Goal: Task Accomplishment & Management: Complete application form

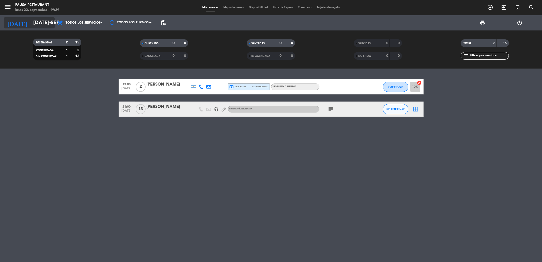
click at [40, 18] on input "[DATE] sep." at bounding box center [63, 22] width 65 height 11
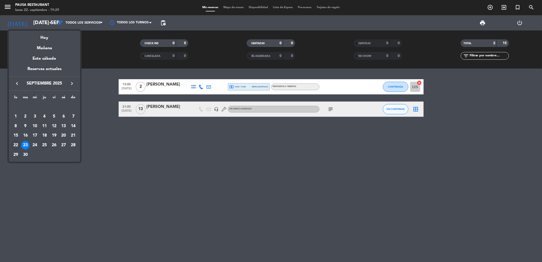
click at [45, 146] on div "25" at bounding box center [44, 145] width 9 height 9
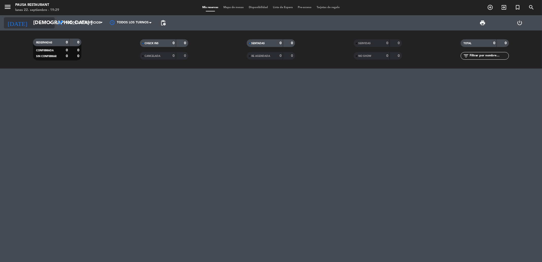
click at [34, 21] on input "[DEMOGRAPHIC_DATA] [DATE]" at bounding box center [63, 22] width 65 height 11
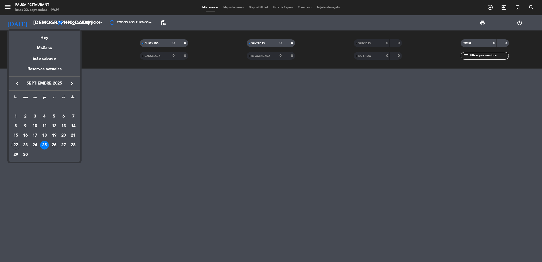
click at [55, 143] on div "26" at bounding box center [54, 145] width 9 height 9
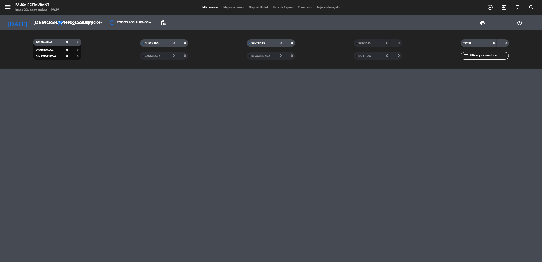
type input "vie. [DATE]"
click at [55, 140] on div at bounding box center [271, 166] width 542 height 194
click at [489, 9] on icon "add_circle_outline" at bounding box center [490, 7] width 6 height 6
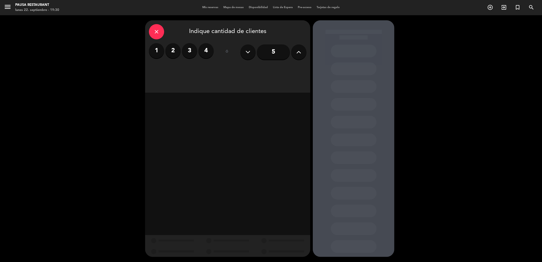
click at [172, 54] on label "2" at bounding box center [172, 50] width 15 height 15
click at [200, 71] on div "Almuerzo" at bounding box center [207, 70] width 38 height 10
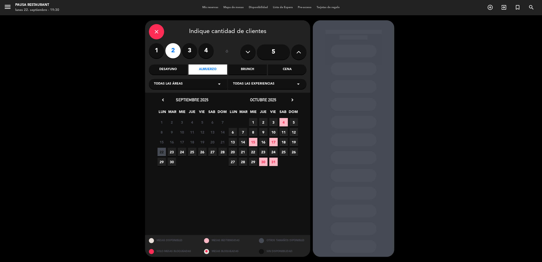
click at [203, 152] on span "26" at bounding box center [202, 152] width 8 height 8
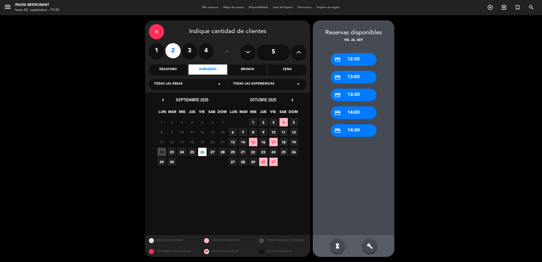
click at [352, 96] on div "credit_card 13:30" at bounding box center [354, 95] width 46 height 13
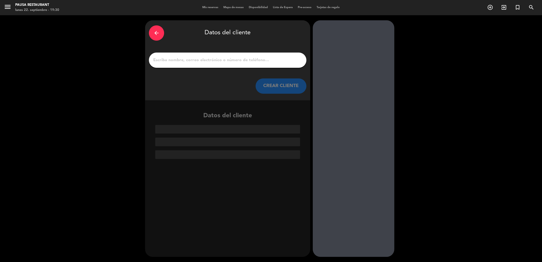
click at [205, 59] on input "1" at bounding box center [228, 60] width 150 height 7
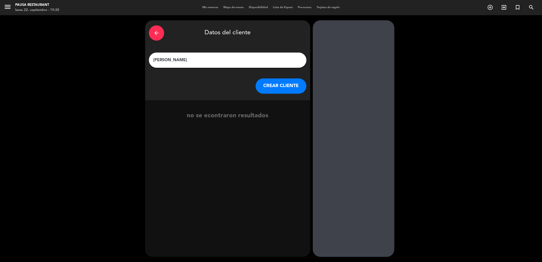
type input "[PERSON_NAME]"
click at [259, 84] on button "CREAR CLIENTE" at bounding box center [281, 85] width 51 height 15
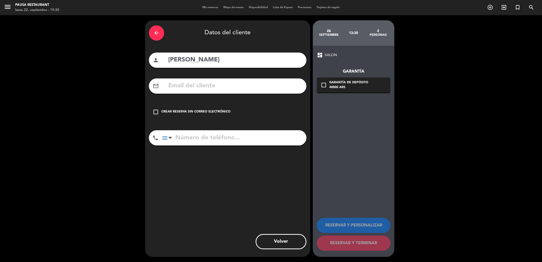
click at [205, 114] on div "Crear reserva sin correo electrónico" at bounding box center [195, 111] width 69 height 5
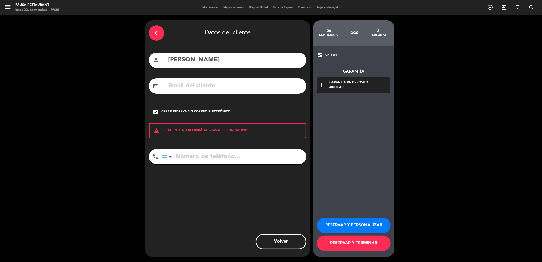
click at [341, 241] on button "RESERVAR Y TERMINAR" at bounding box center [354, 243] width 74 height 15
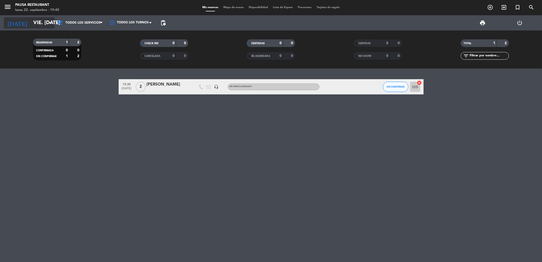
click at [41, 26] on input "vie. [DATE]" at bounding box center [63, 22] width 65 height 11
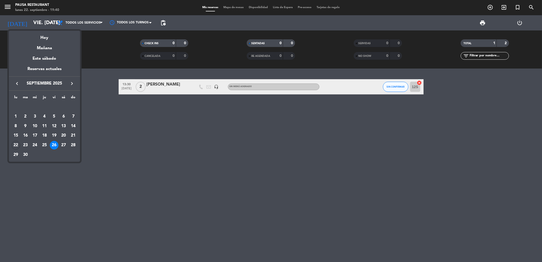
click at [25, 148] on div "23" at bounding box center [25, 145] width 9 height 9
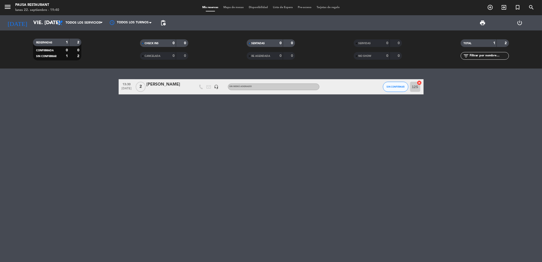
type input "[DATE] sep."
